Goal: Task Accomplishment & Management: Use online tool/utility

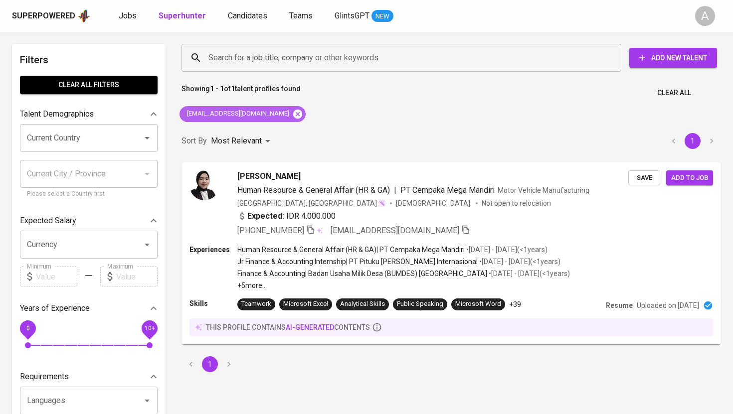
click at [292, 112] on icon at bounding box center [297, 114] width 11 height 11
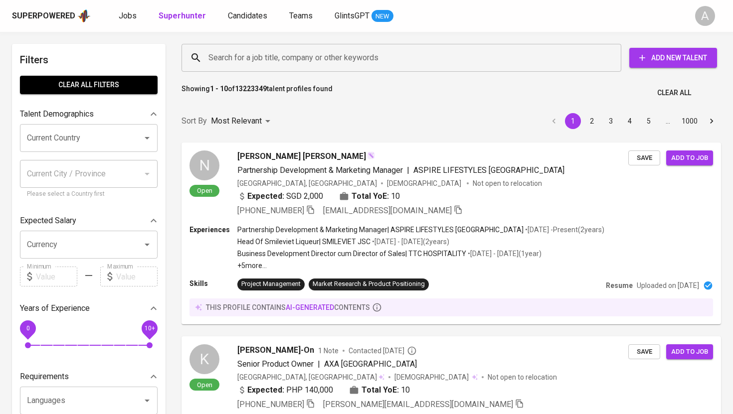
click at [287, 63] on input "Search for a job title, company or other keywords" at bounding box center [404, 57] width 396 height 19
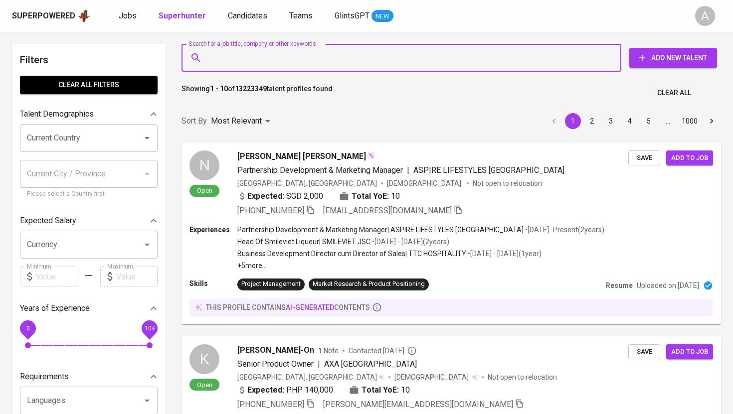
paste input "[PERSON_NAME]"
type input "[PERSON_NAME]"
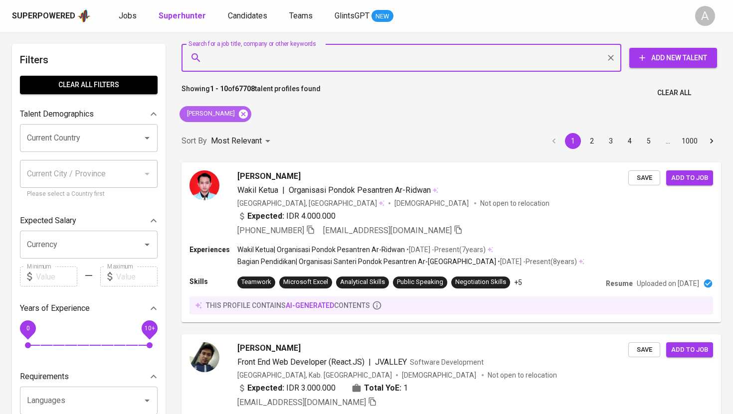
click at [249, 113] on icon at bounding box center [243, 114] width 11 height 11
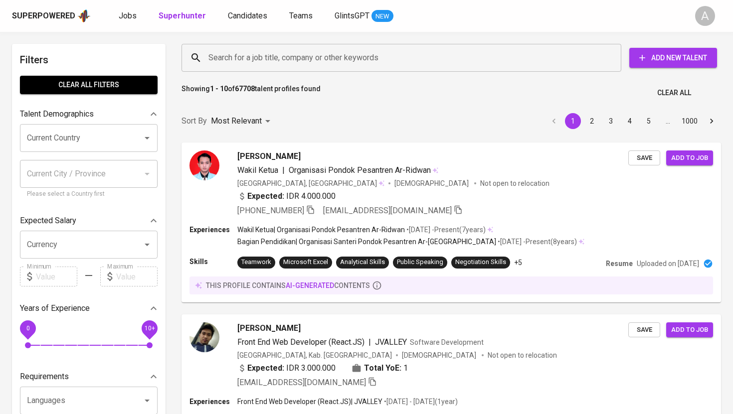
click at [264, 59] on input "Search for a job title, company or other keywords" at bounding box center [404, 57] width 396 height 19
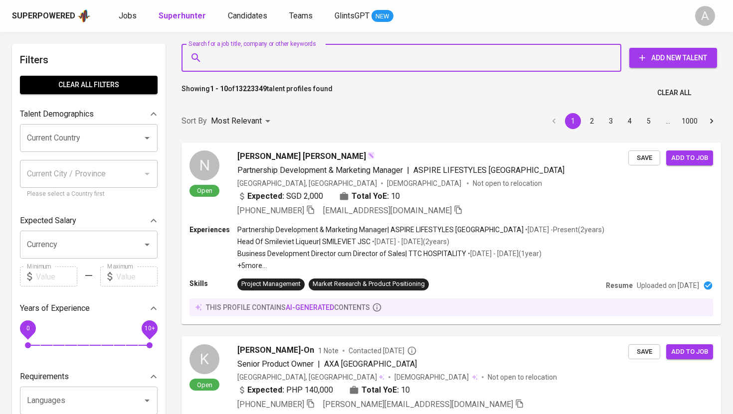
click at [264, 59] on input "Search for a job title, company or other keywords" at bounding box center [404, 57] width 396 height 19
paste input "[EMAIL_ADDRESS][DOMAIN_NAME]"
type input "[EMAIL_ADDRESS][DOMAIN_NAME]"
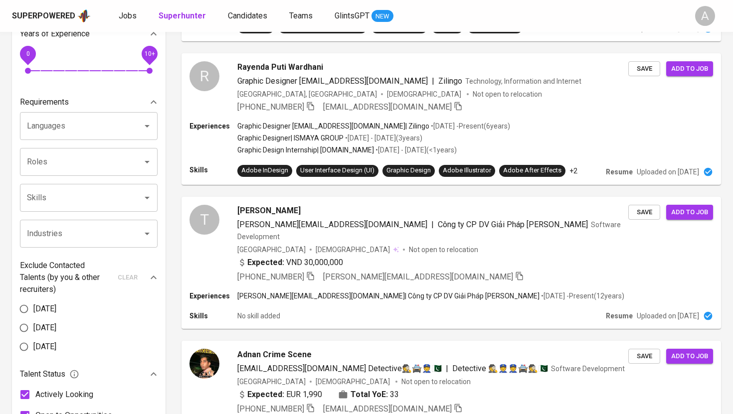
scroll to position [8, 0]
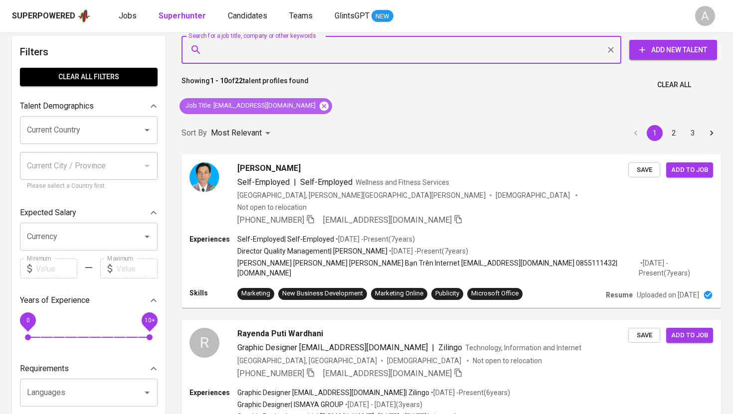
click at [319, 105] on icon at bounding box center [324, 106] width 11 height 11
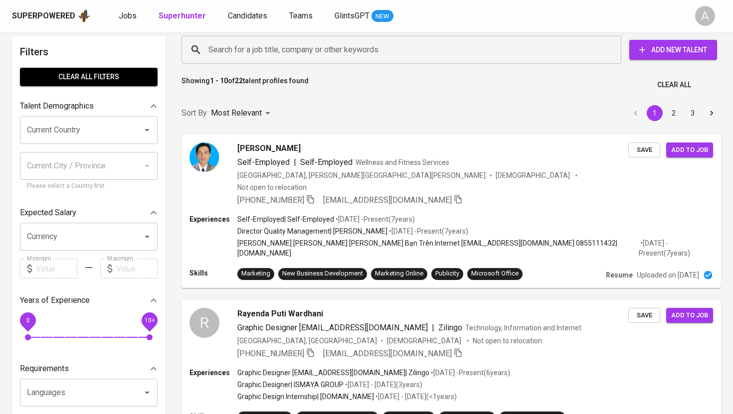
click at [294, 59] on div "Search for a job title, company or other keywords" at bounding box center [401, 50] width 440 height 28
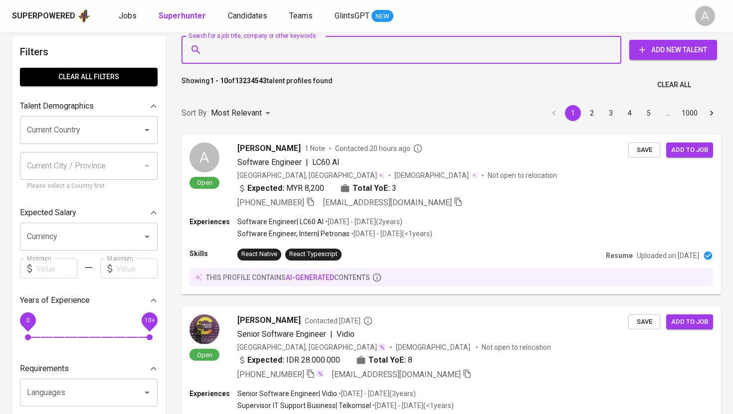
paste input "[EMAIL_ADDRESS][DOMAIN_NAME]"
type input "[EMAIL_ADDRESS][DOMAIN_NAME]"
